Goal: Obtain resource: Download file/media

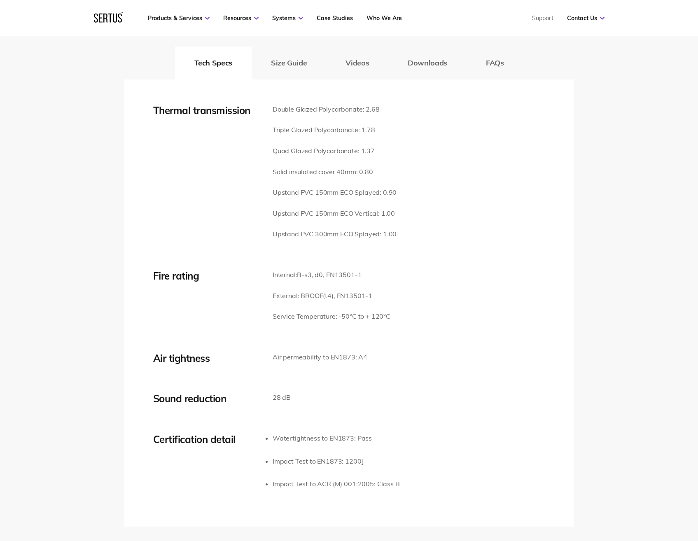
click at [420, 169] on div "Thermal transmission Double Glazed Polycarbonate: 2.68 Triple Glazed Polycarbon…" at bounding box center [349, 177] width 392 height 146
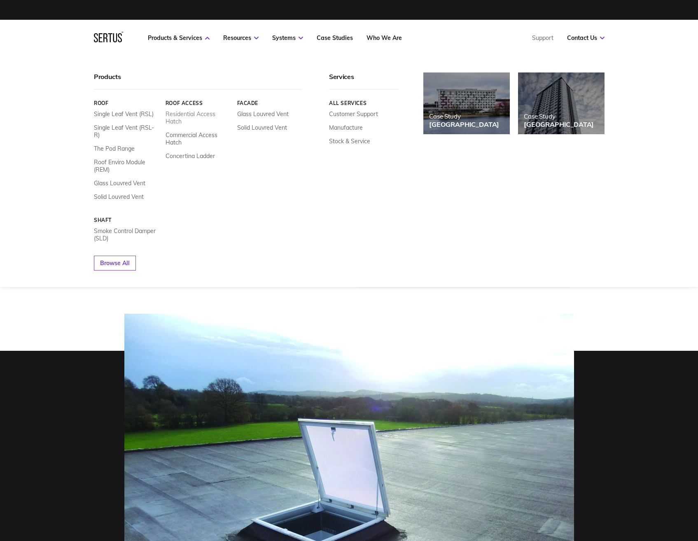
click at [181, 113] on link "Residential Access Hatch" at bounding box center [197, 117] width 65 height 15
click at [175, 120] on link "Residential Access Hatch" at bounding box center [197, 117] width 65 height 15
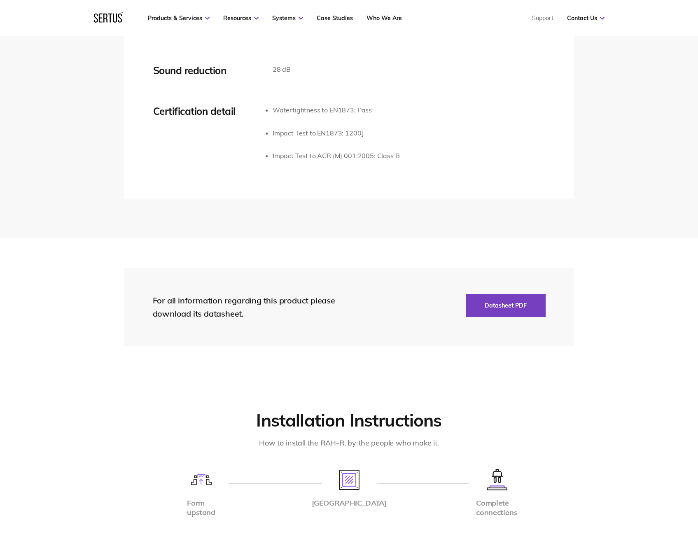
scroll to position [1482, 0]
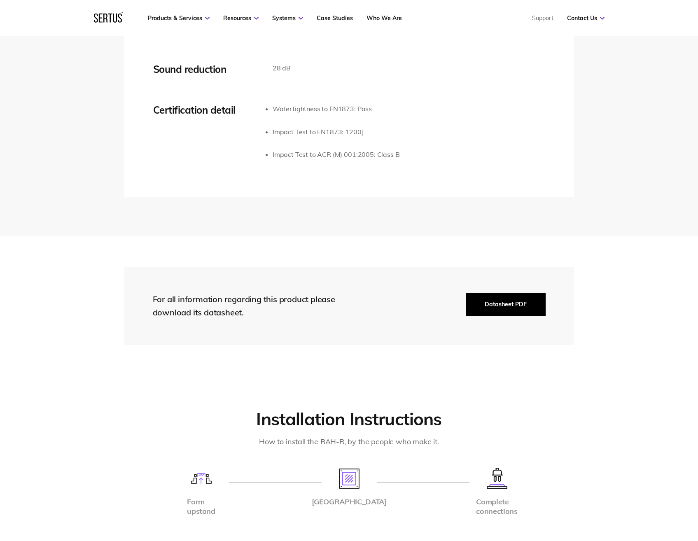
click at [494, 293] on button "Datasheet PDF" at bounding box center [506, 304] width 80 height 23
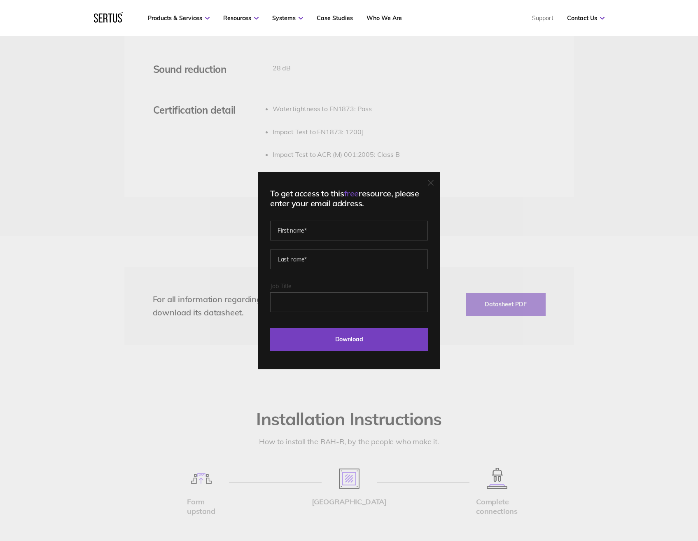
click at [431, 183] on icon at bounding box center [431, 183] width 6 height 6
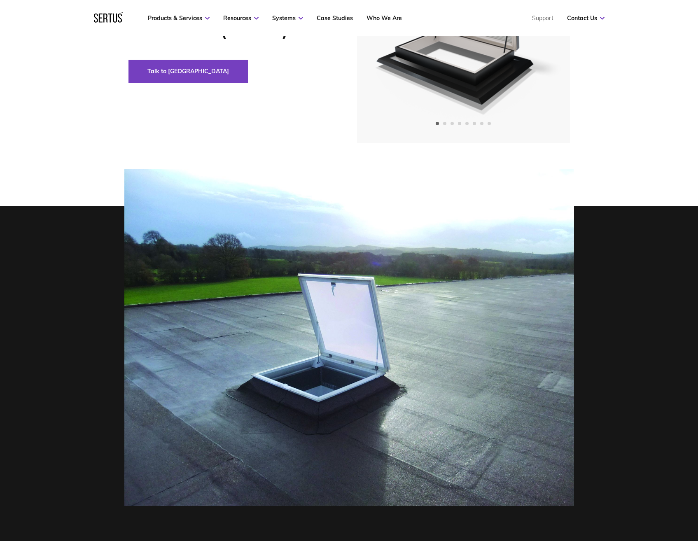
scroll to position [0, 0]
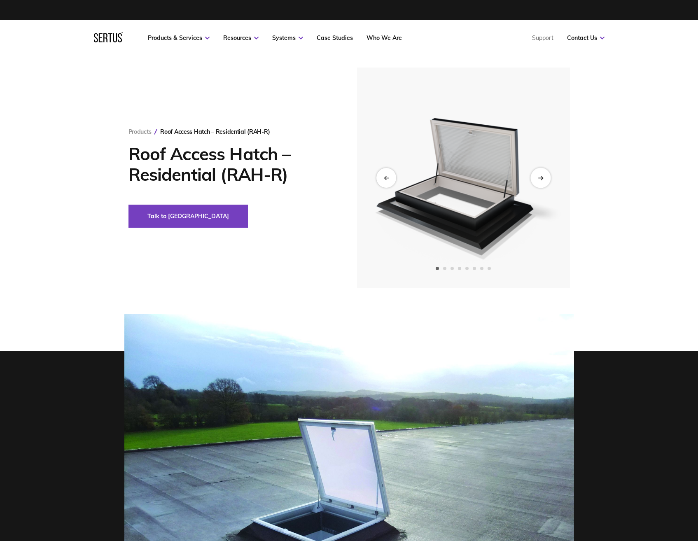
click at [539, 176] on icon "Next slide" at bounding box center [540, 177] width 5 height 5
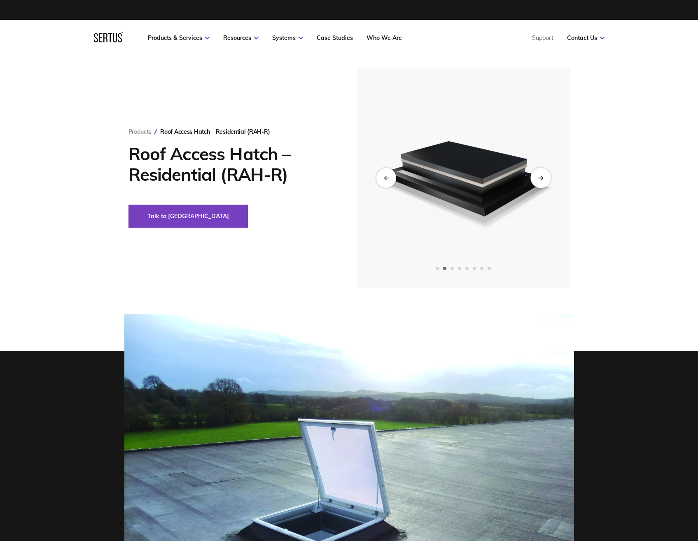
click at [539, 175] on icon "Next slide" at bounding box center [540, 177] width 5 height 5
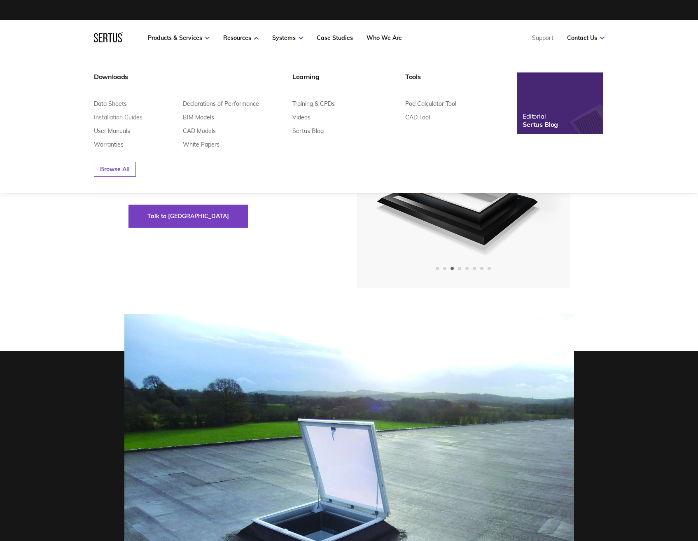
click at [109, 119] on link "Installation Guides" at bounding box center [118, 117] width 49 height 7
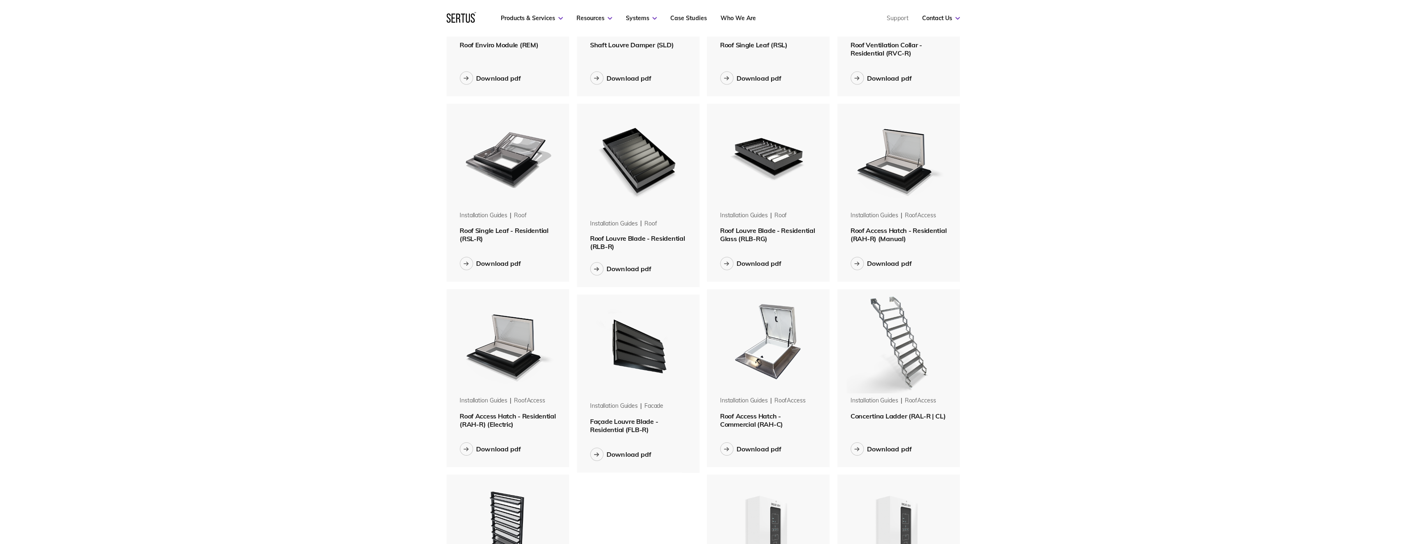
scroll to position [165, 0]
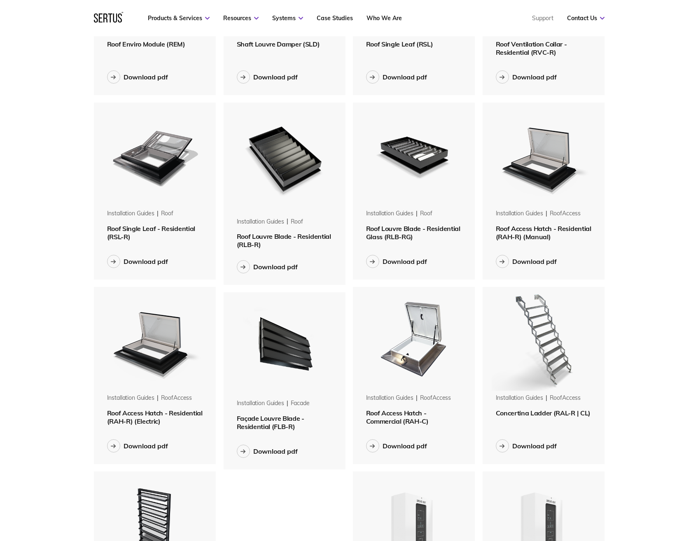
click at [523, 228] on span "Roof Access Hatch - Residential (RAH-R) (Manual)" at bounding box center [543, 232] width 95 height 16
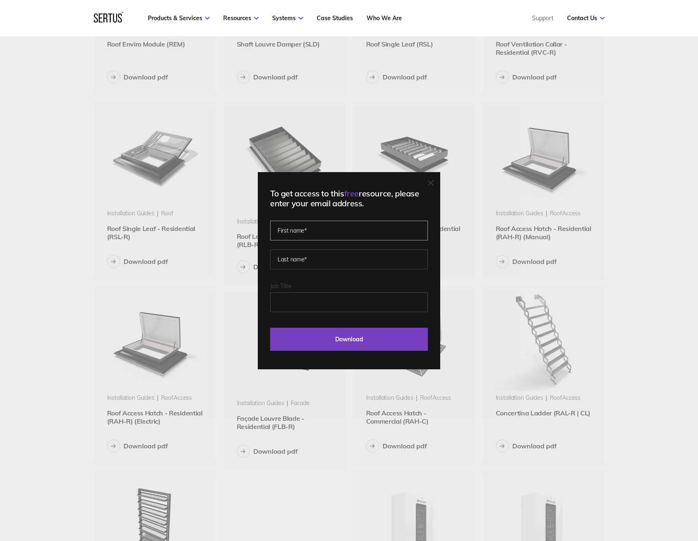
click at [310, 231] on input "text" at bounding box center [349, 231] width 158 height 20
type input "[PERSON_NAME]"
click at [319, 303] on input "Job Title" at bounding box center [349, 302] width 158 height 20
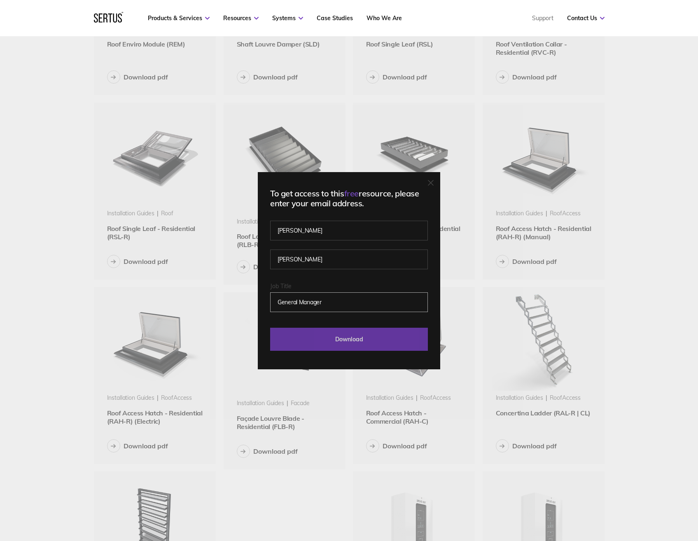
type input "General Manager"
click at [344, 335] on input "Download" at bounding box center [349, 339] width 158 height 23
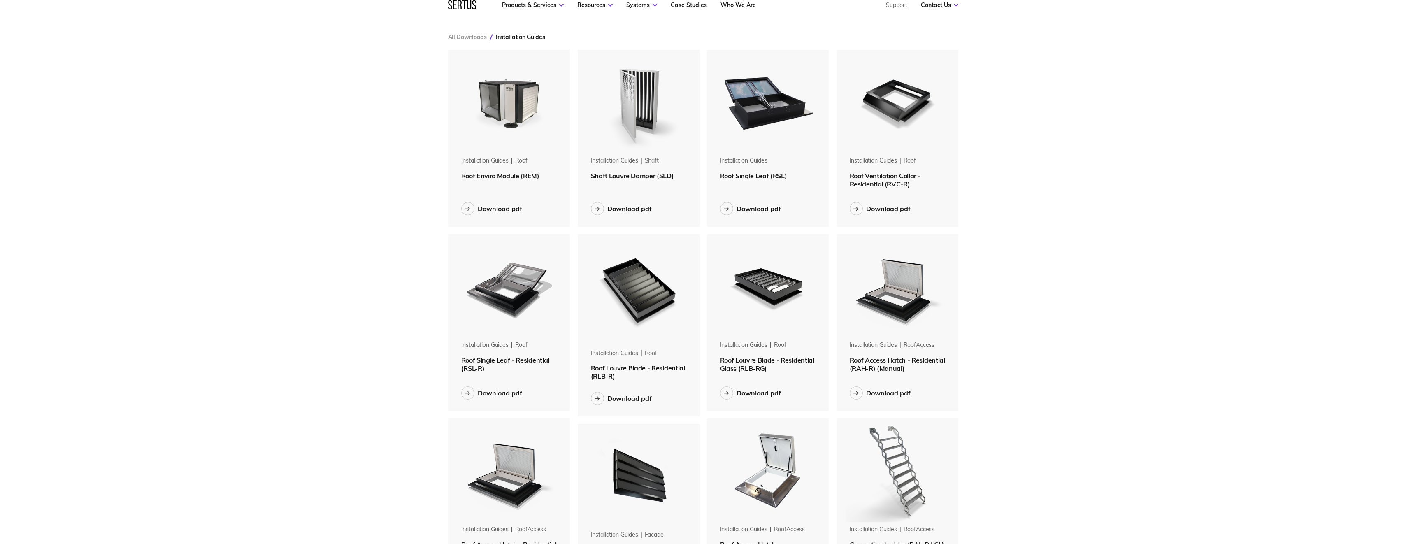
scroll to position [0, 0]
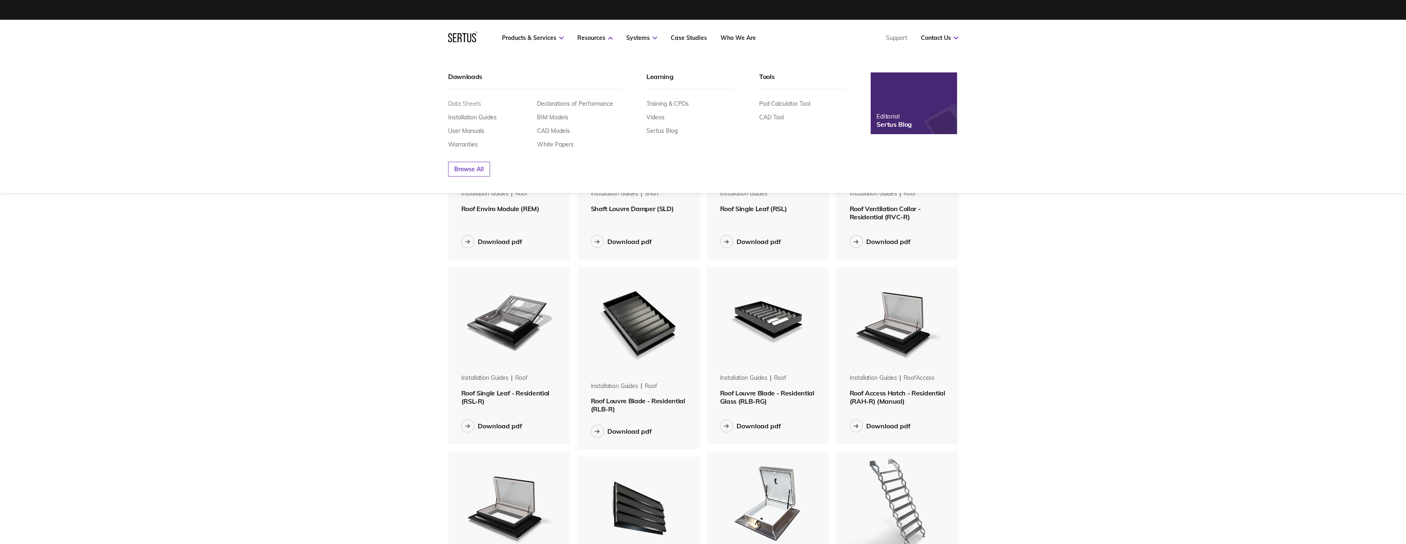
click at [463, 101] on link "Data Sheets" at bounding box center [464, 103] width 33 height 7
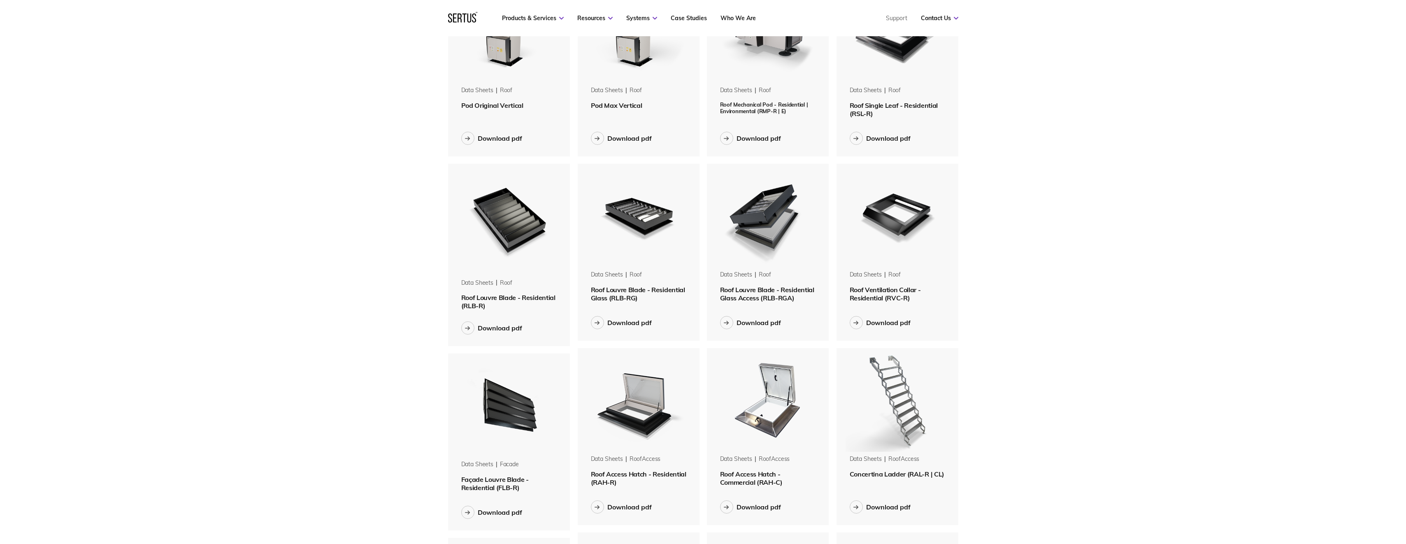
scroll to position [494, 0]
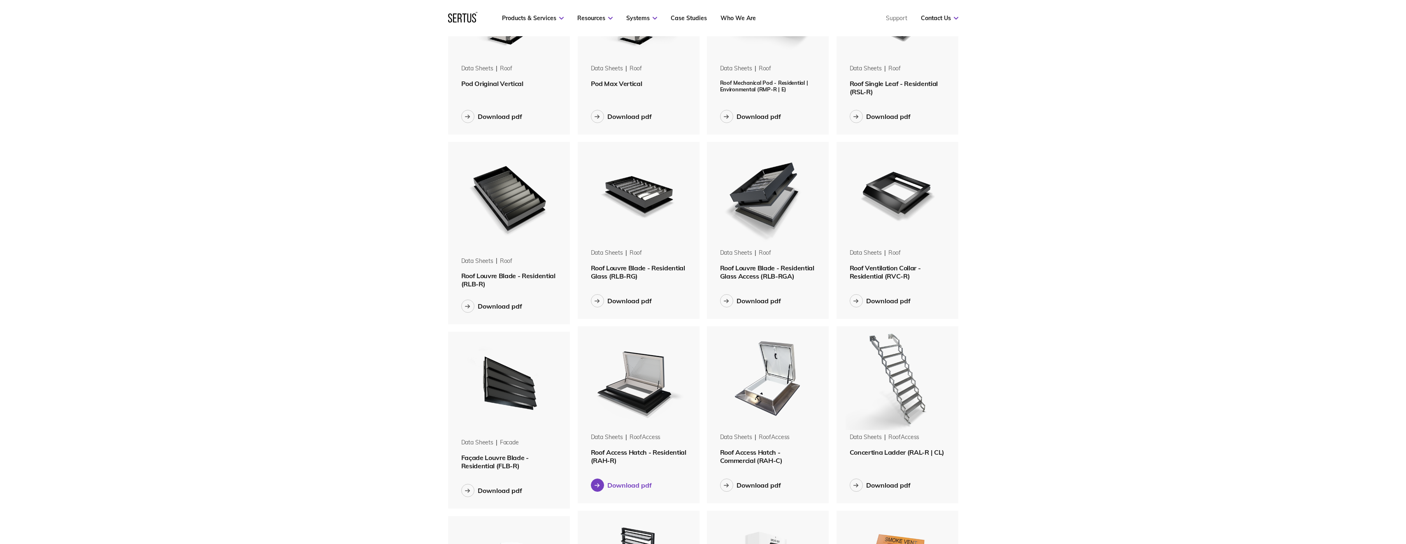
click at [621, 484] on div "Download pdf" at bounding box center [630, 485] width 44 height 8
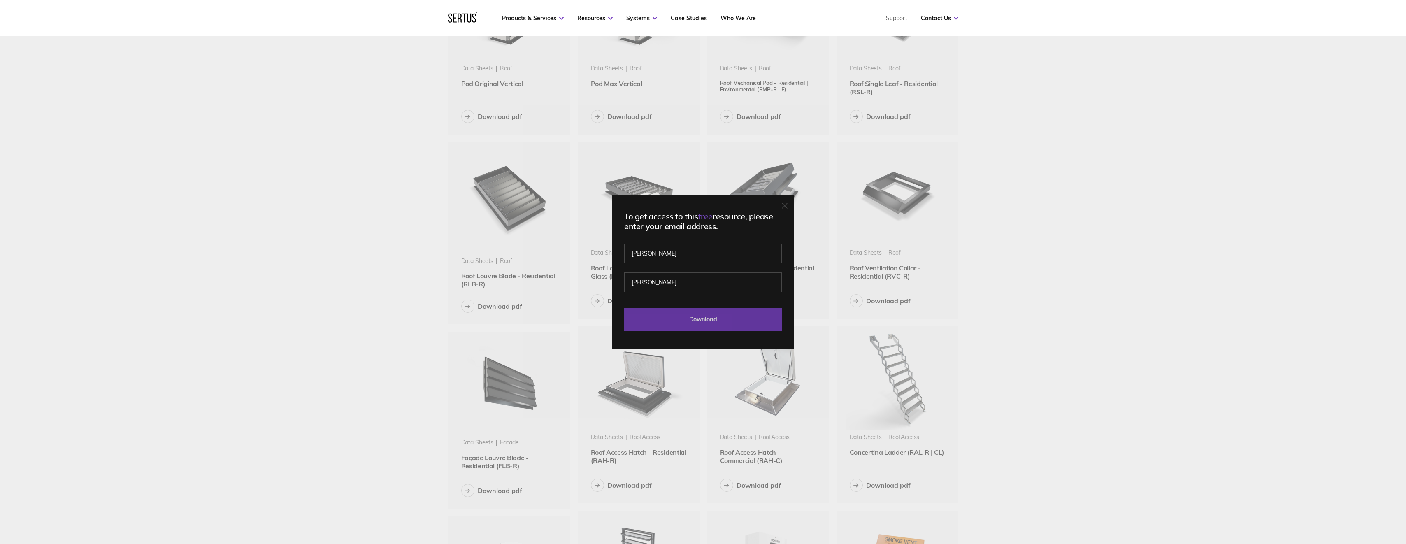
click at [689, 316] on input "Download" at bounding box center [703, 319] width 158 height 23
